Goal: Book appointment/travel/reservation

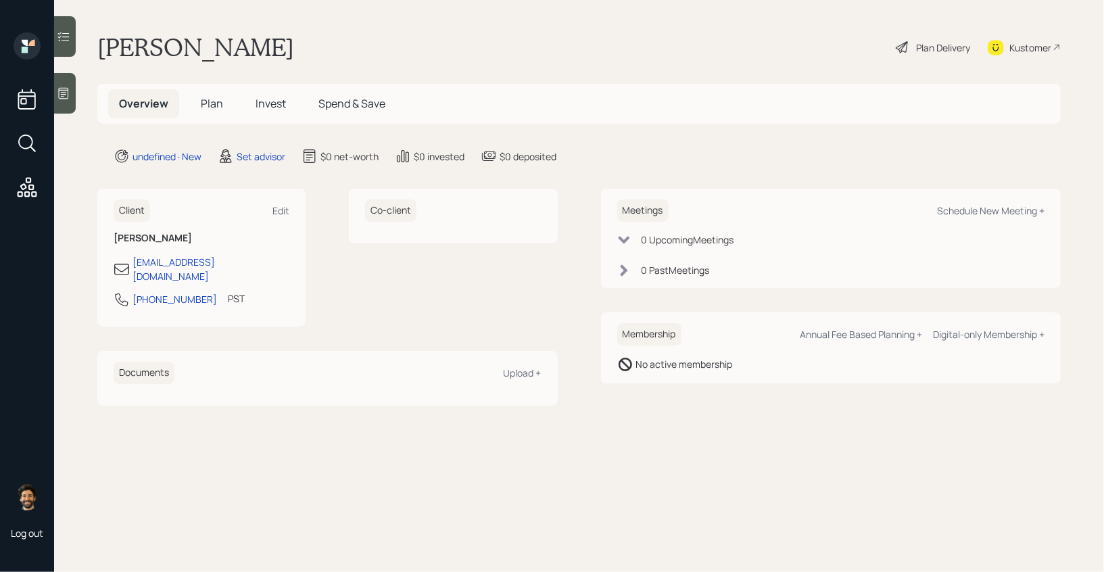
click at [251, 102] on h5 "Invest" at bounding box center [271, 103] width 52 height 29
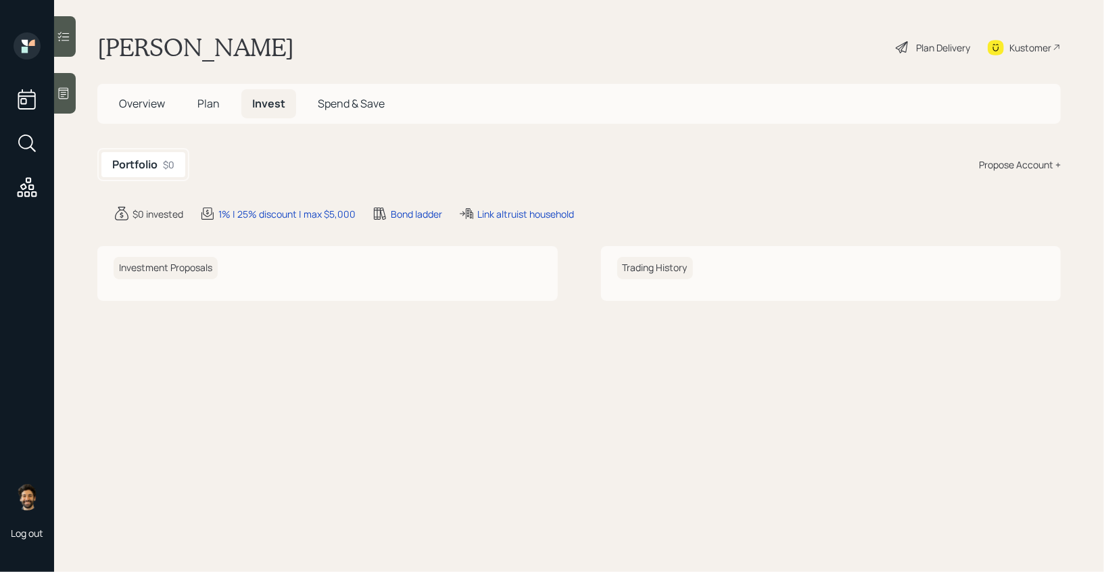
click at [198, 104] on span "Plan" at bounding box center [208, 103] width 22 height 15
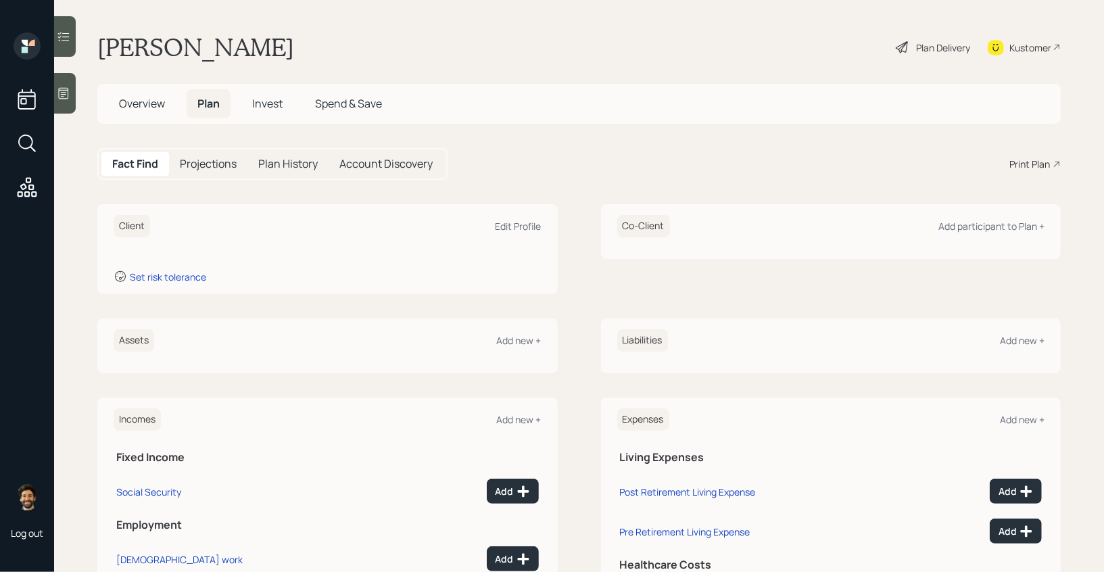
click at [139, 101] on span "Overview" at bounding box center [142, 103] width 46 height 15
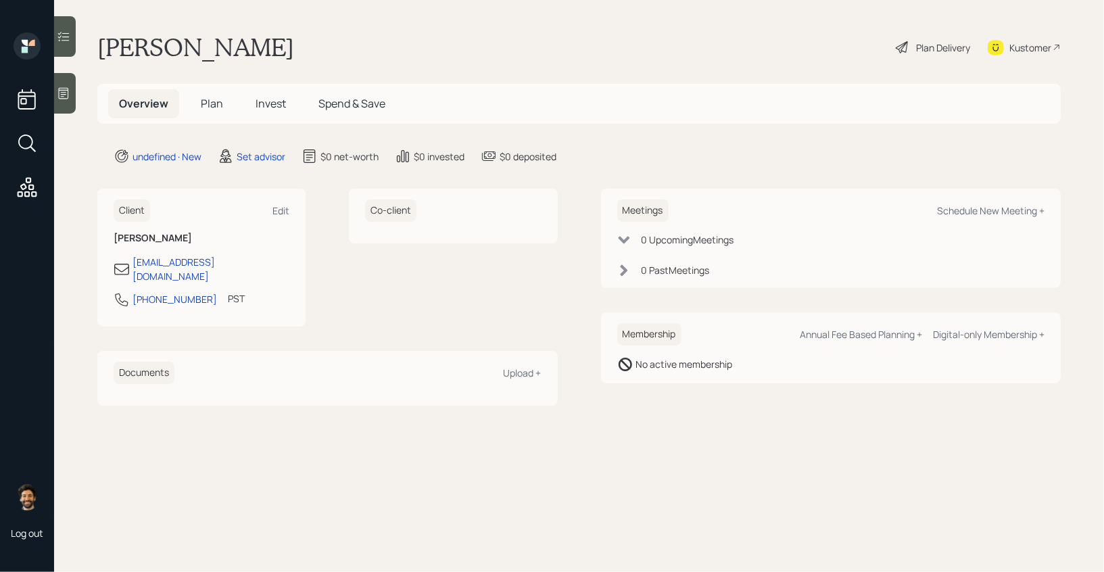
click at [269, 99] on span "Invest" at bounding box center [271, 103] width 30 height 15
click at [994, 209] on div "Schedule New Meeting +" at bounding box center [990, 210] width 107 height 13
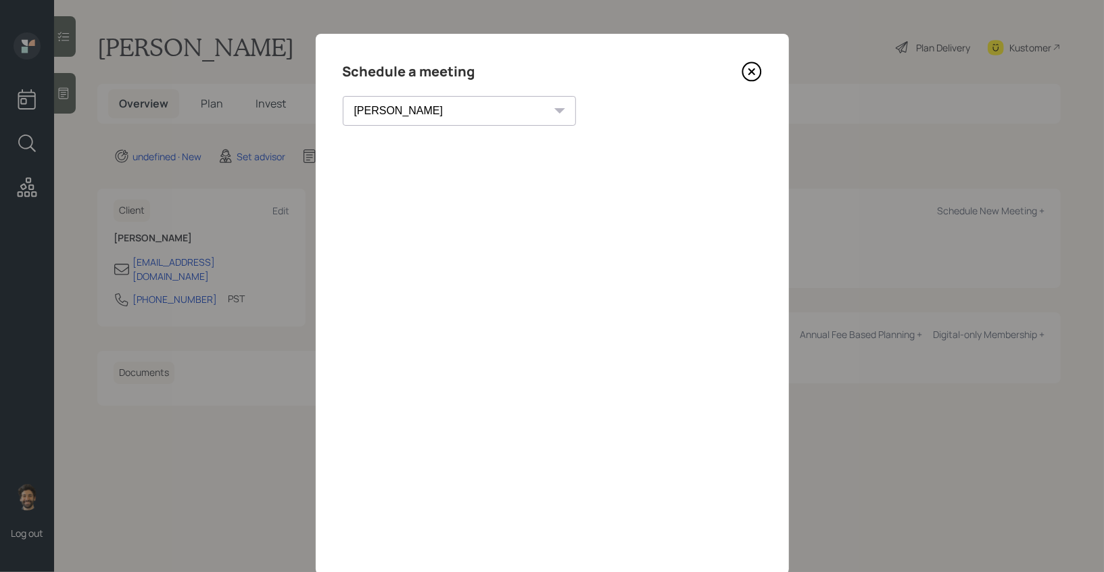
click at [373, 105] on select "[PERSON_NAME] [PERSON_NAME] [PERSON_NAME] [PERSON_NAME] [PERSON_NAME] [PERSON_N…" at bounding box center [459, 111] width 233 height 30
select select "f14b762f-c7c2-4b89-9227-8fa891345eea"
click at [343, 96] on select "[PERSON_NAME] [PERSON_NAME] [PERSON_NAME] [PERSON_NAME] [PERSON_NAME] [PERSON_N…" at bounding box center [459, 111] width 233 height 30
click at [749, 72] on icon at bounding box center [752, 72] width 20 height 20
